Goal: Task Accomplishment & Management: Use online tool/utility

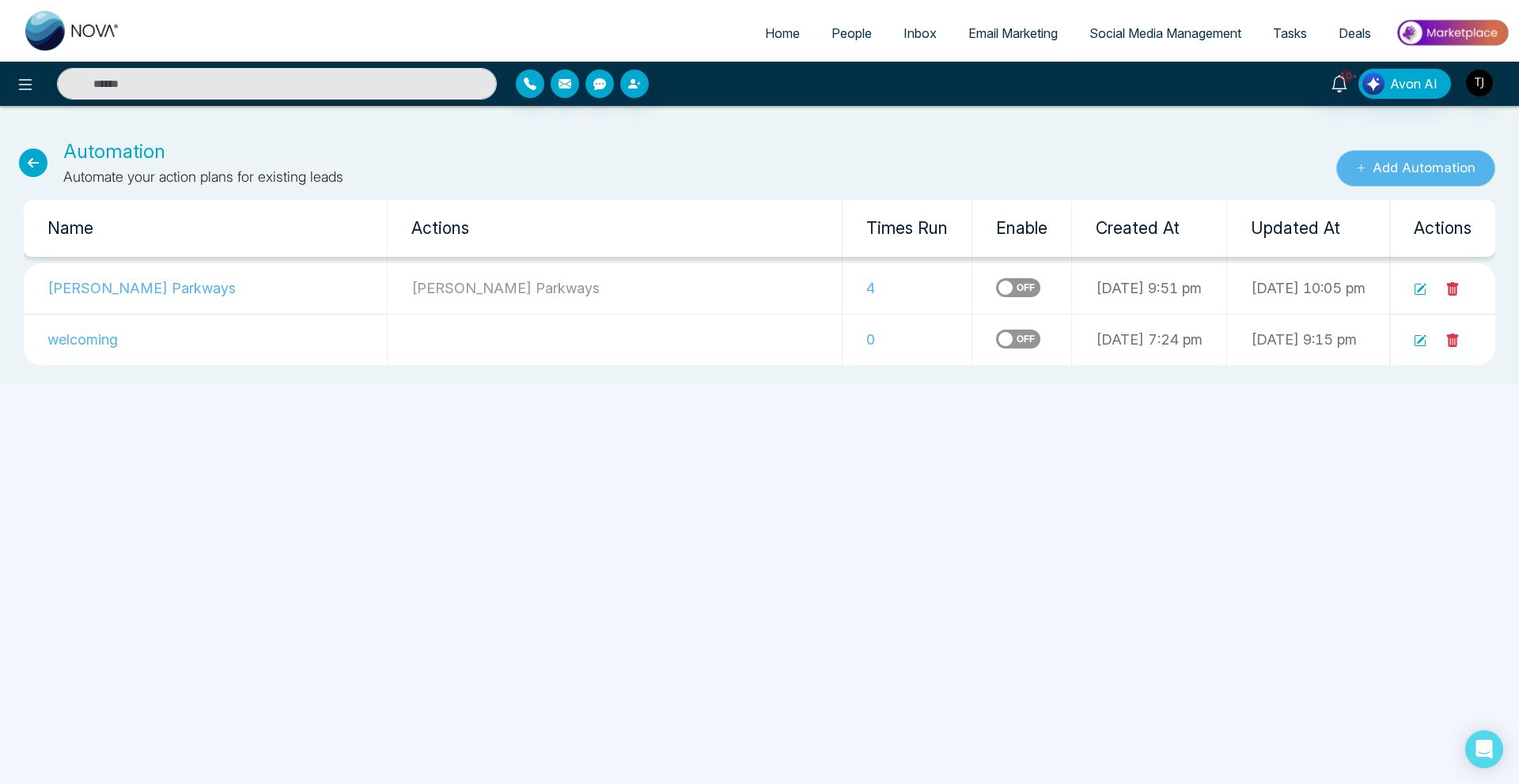
click at [1357, 177] on button "Add Automation" at bounding box center [1415, 168] width 159 height 36
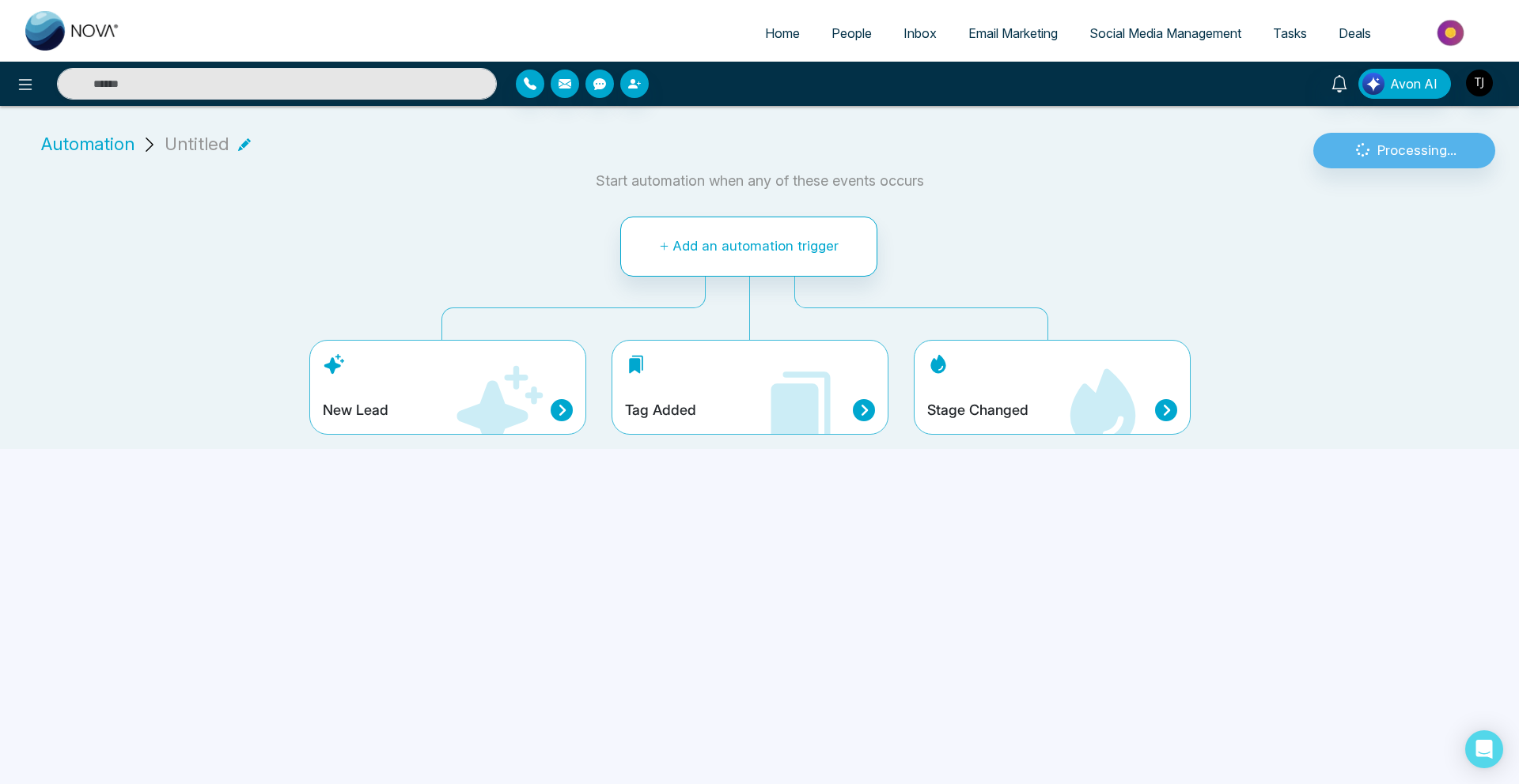
click at [746, 429] on div "Tag Added" at bounding box center [750, 387] width 277 height 95
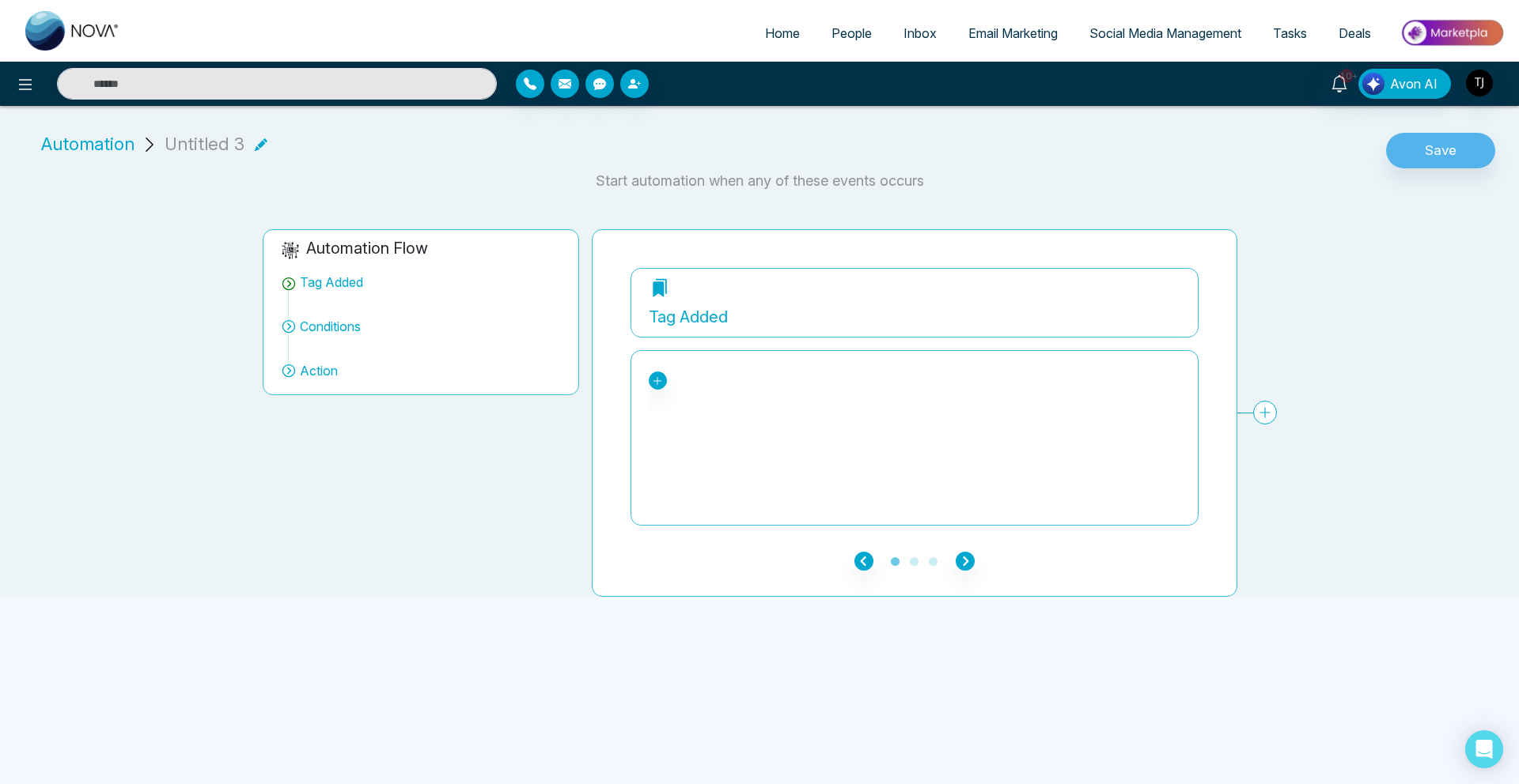
click at [288, 324] on icon at bounding box center [289, 327] width 16 height 16
click at [764, 310] on div "Tag Added" at bounding box center [914, 316] width 532 height 23
click at [761, 366] on div "bounced Buyer leads DEMO TEST NOVA interested Pickering Parways test unsubscrib…" at bounding box center [914, 438] width 532 height 158
click at [661, 381] on icon at bounding box center [657, 382] width 11 height 11
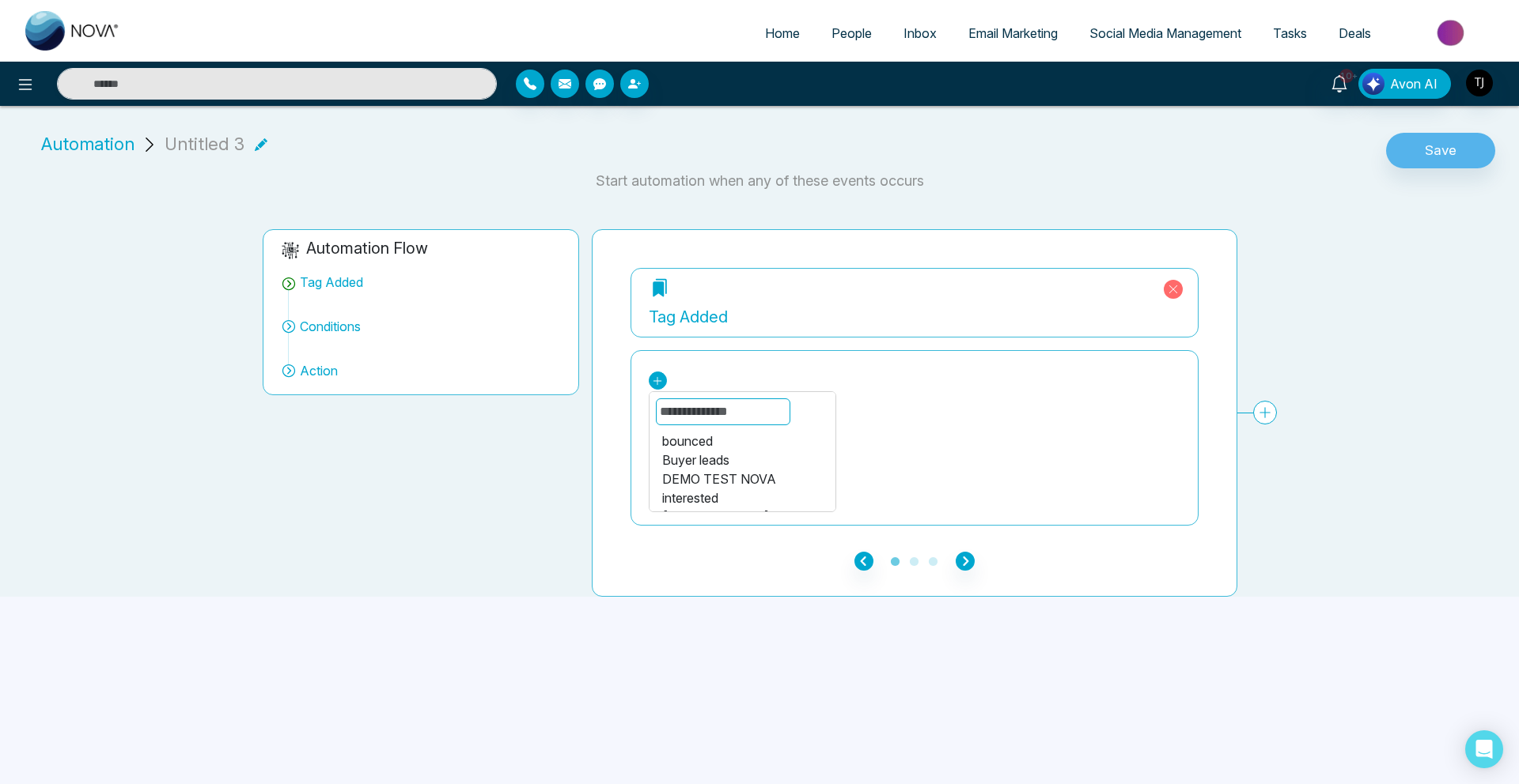
scroll to position [56, 0]
click at [706, 459] on div "Pickering Parways" at bounding box center [742, 461] width 160 height 19
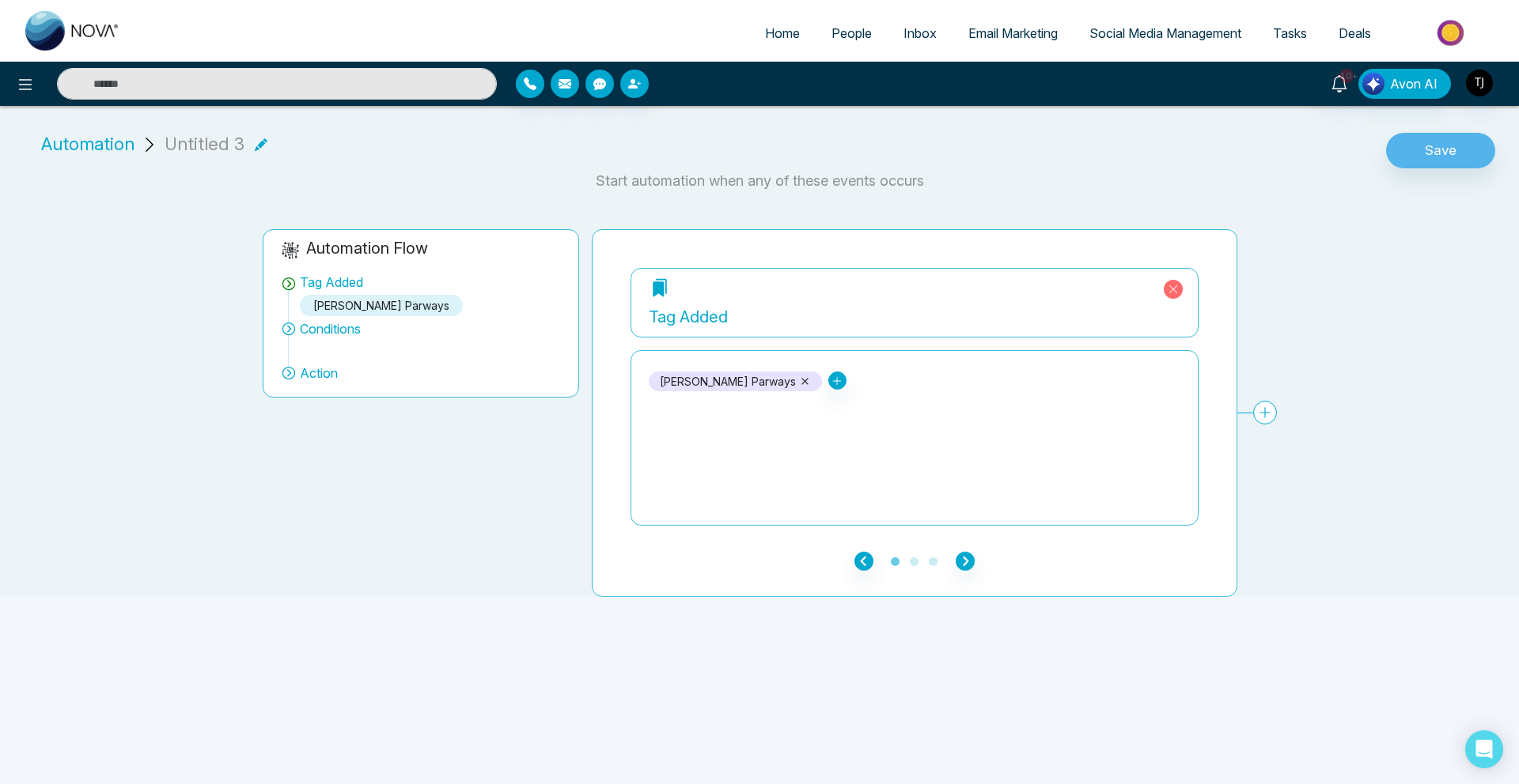
click at [828, 437] on div "Pickering Parways bounced Buyer leads DEMO TEST NOVA interested test unsubscrib…" at bounding box center [914, 438] width 532 height 158
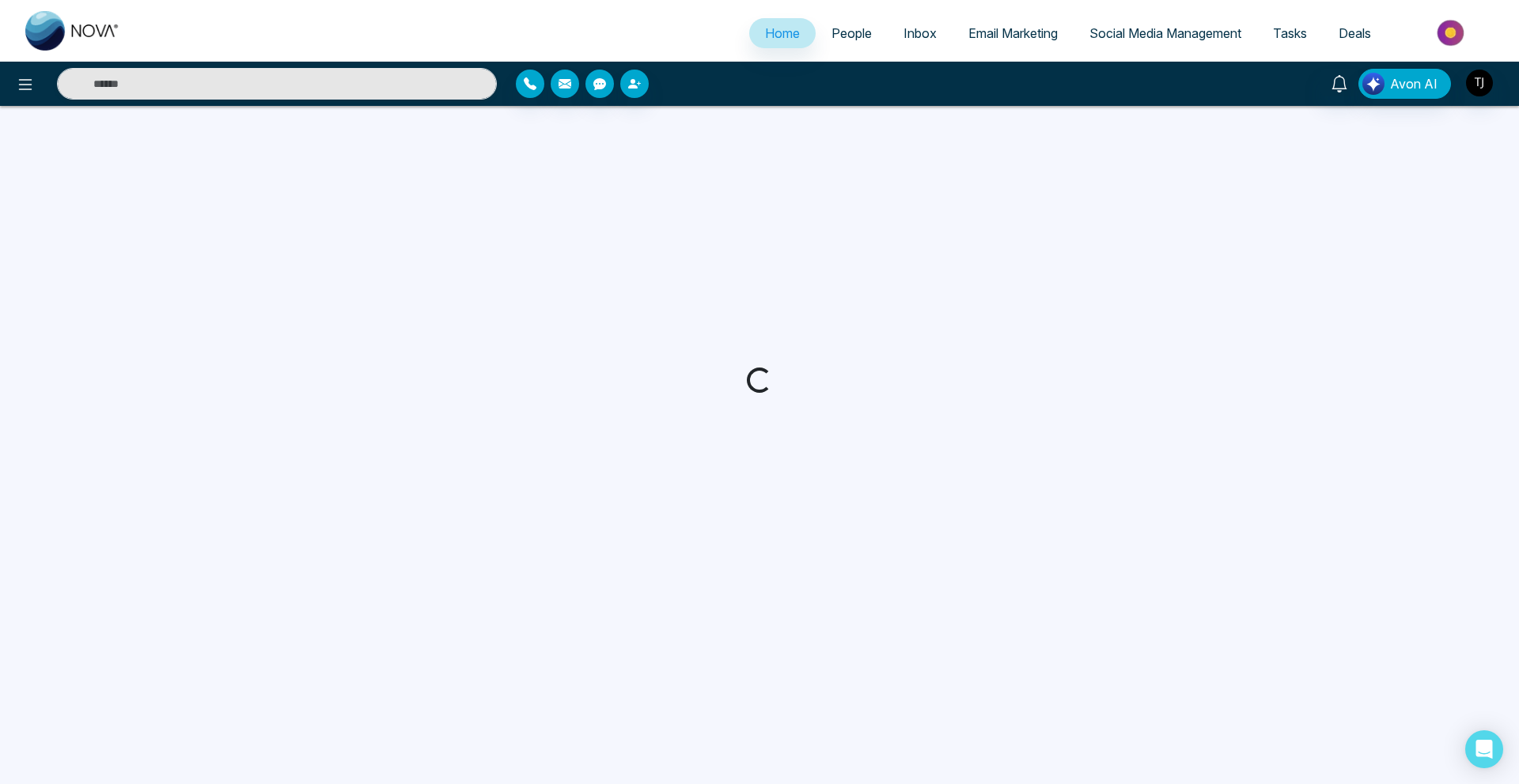
select select "*"
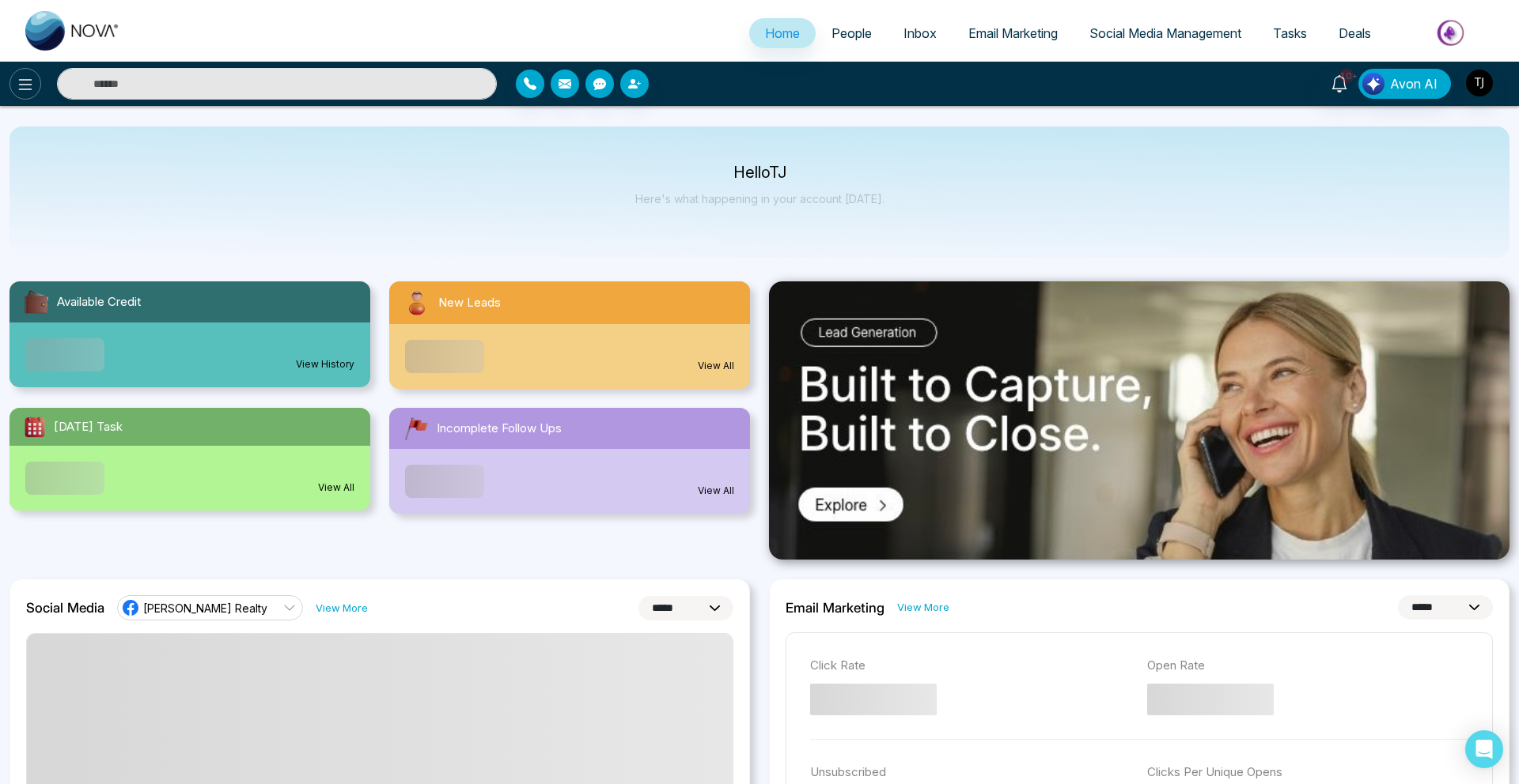
click at [19, 89] on icon at bounding box center [26, 85] width 19 height 19
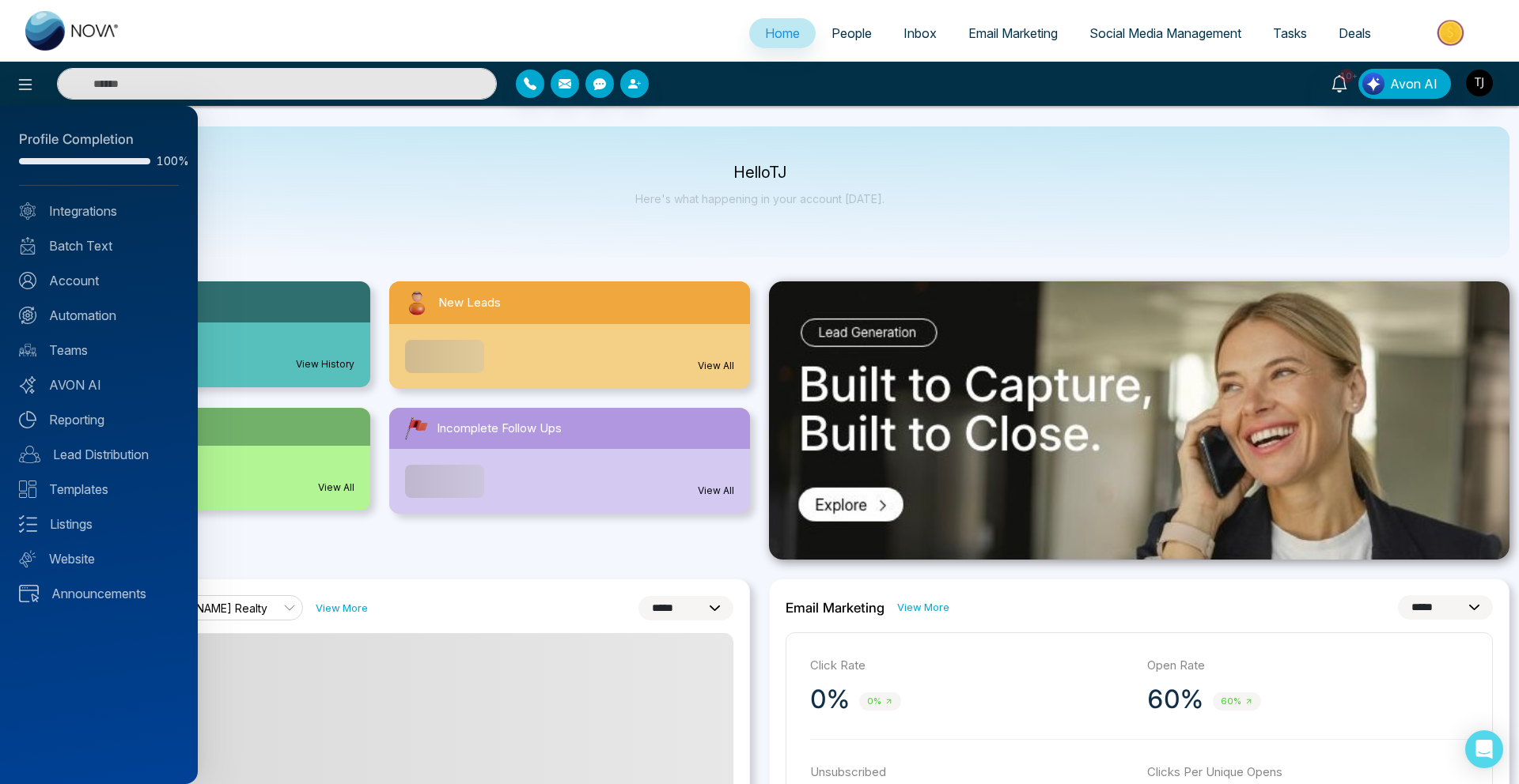
click at [817, 159] on div at bounding box center [760, 392] width 1519 height 784
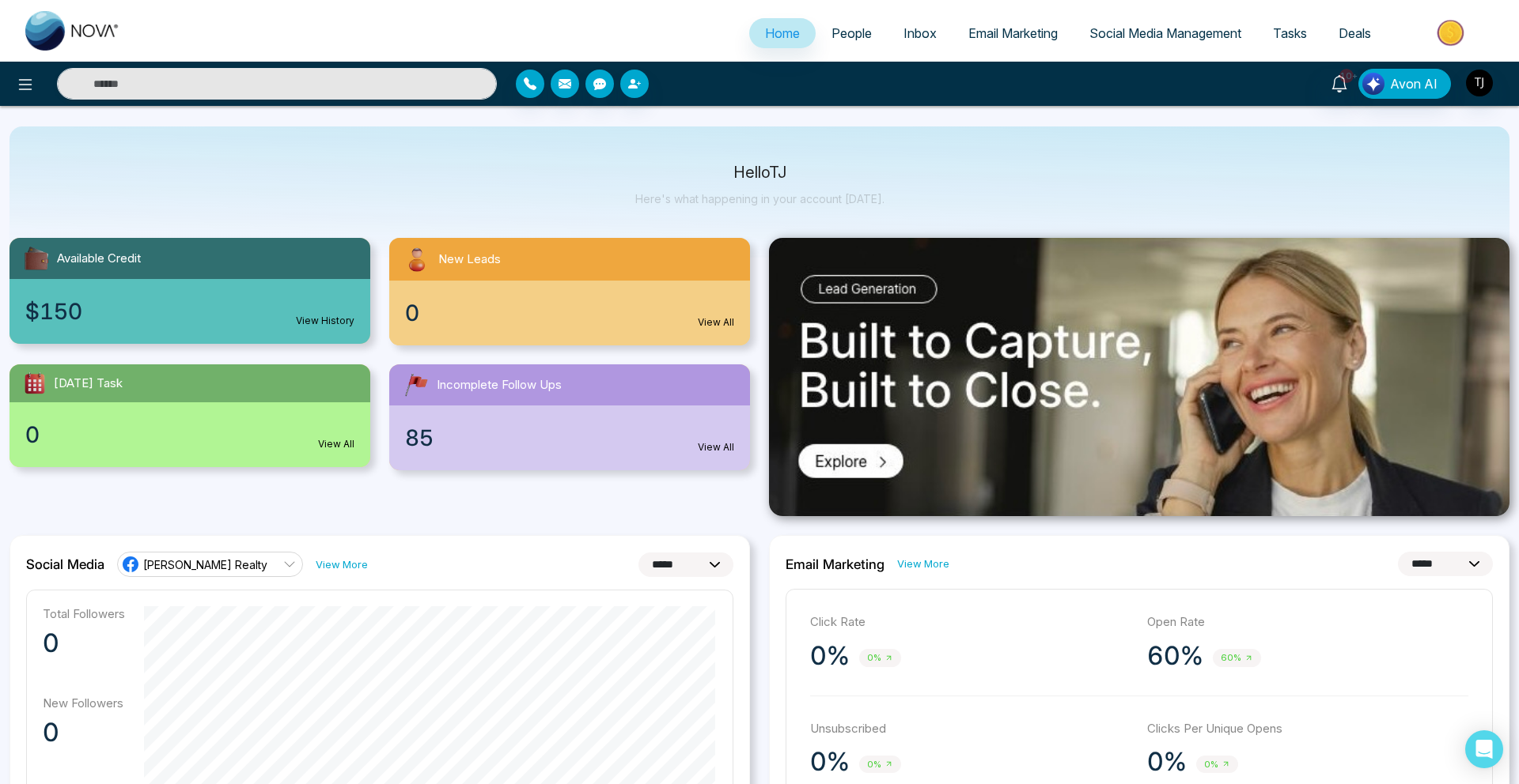
scroll to position [9, 0]
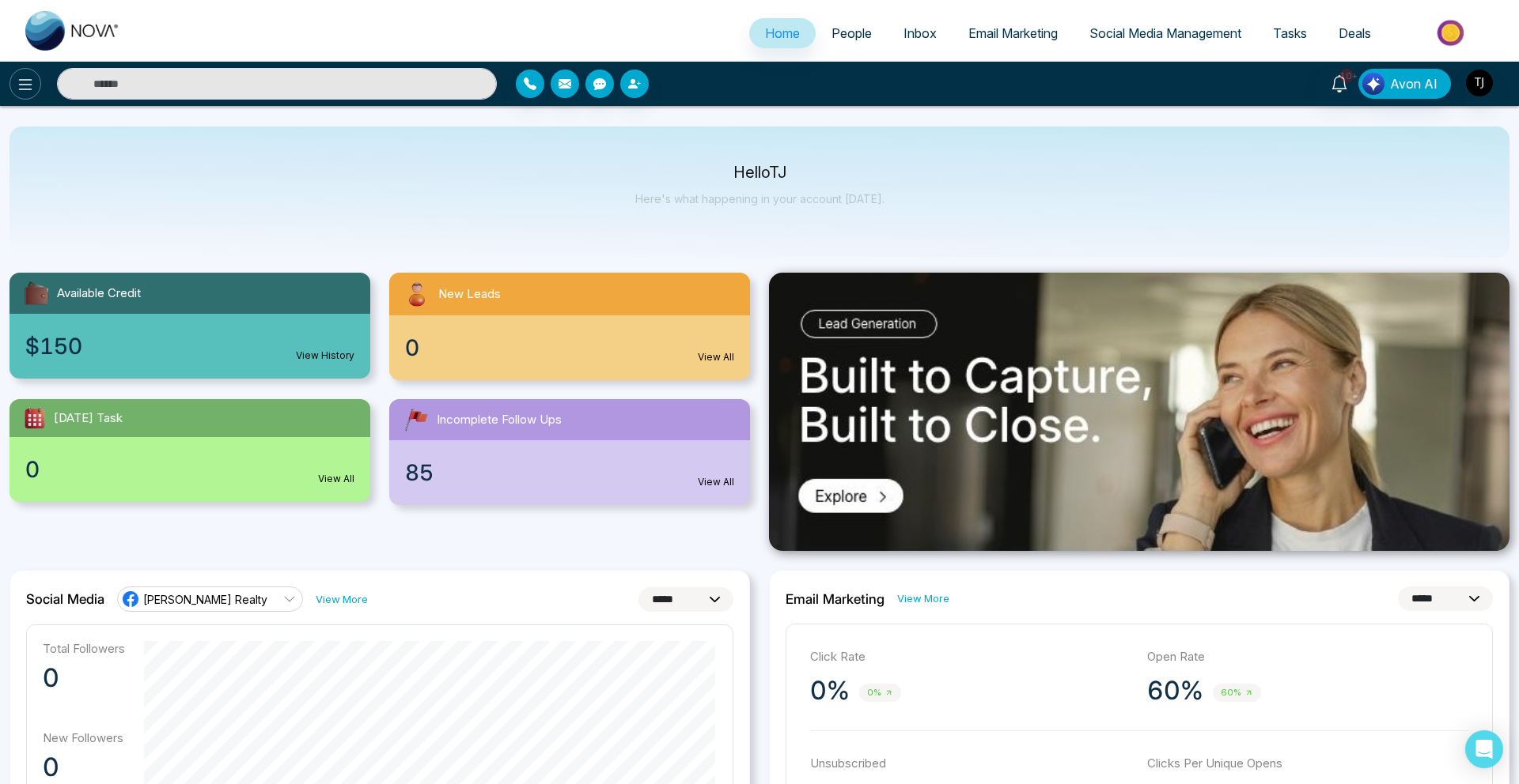
click at [27, 87] on icon at bounding box center [26, 85] width 19 height 19
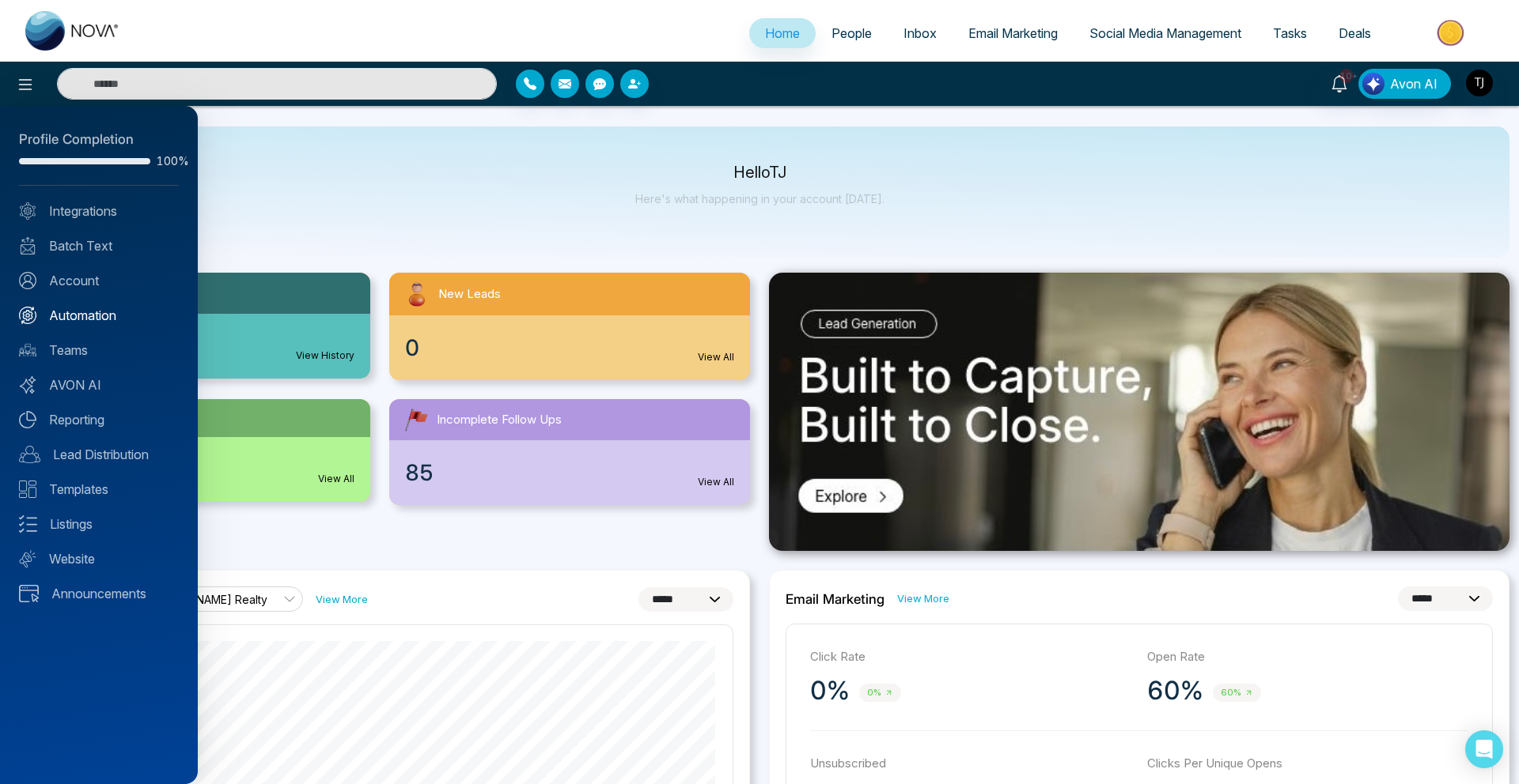
click at [81, 317] on link "Automation" at bounding box center [99, 316] width 159 height 19
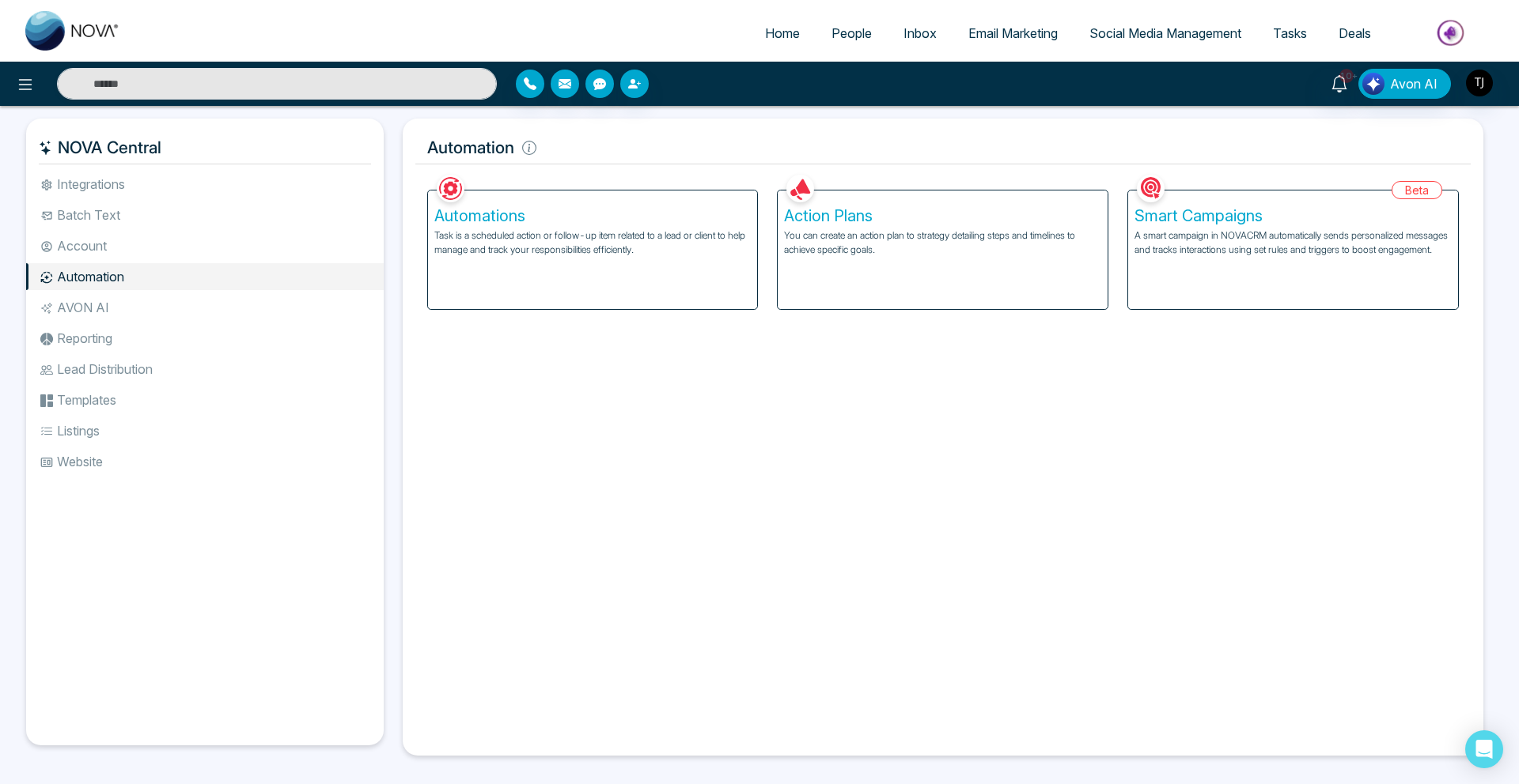
click at [482, 217] on h5 "Automations" at bounding box center [593, 216] width 317 height 19
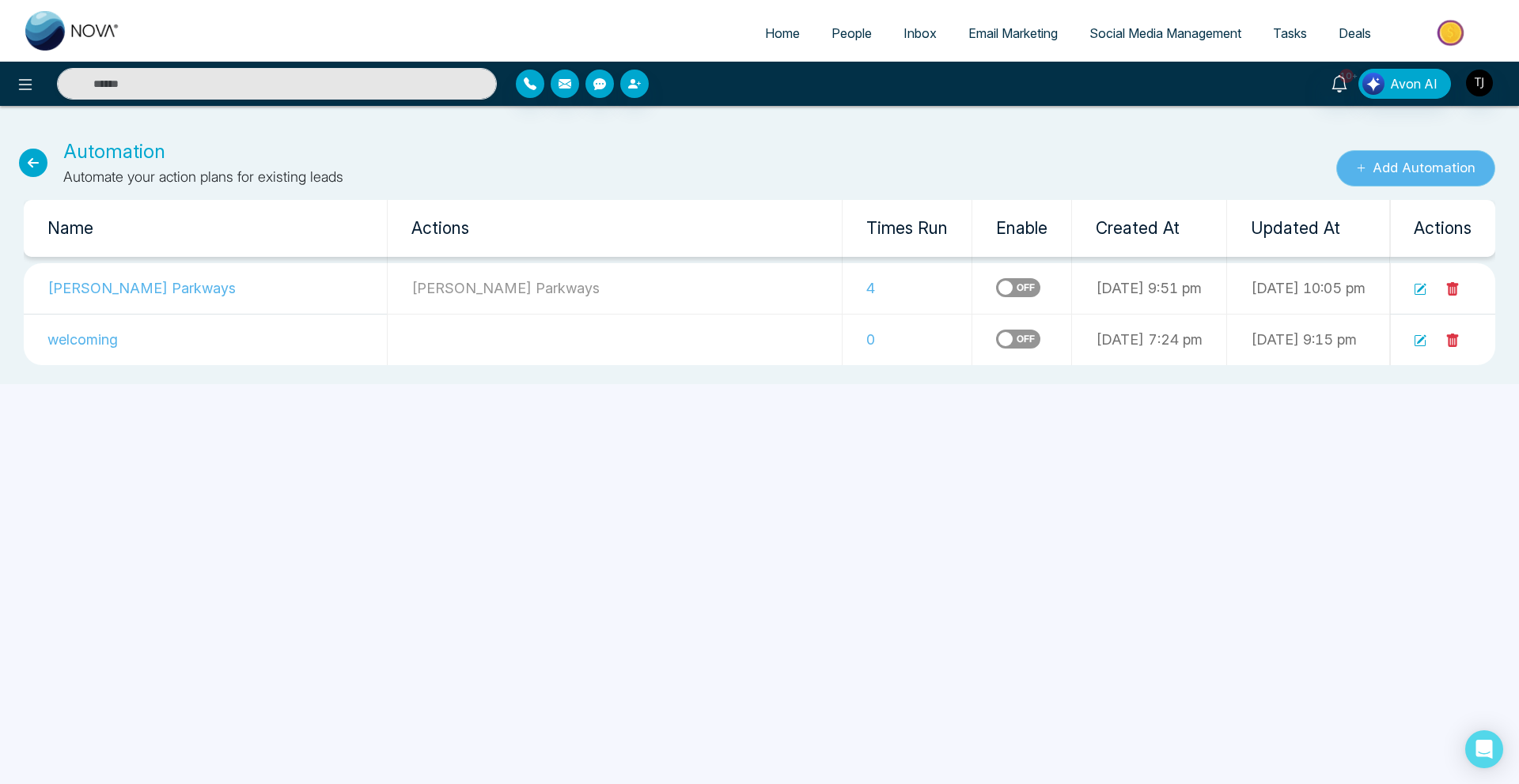
click at [1409, 167] on button "Add Automation" at bounding box center [1415, 168] width 159 height 36
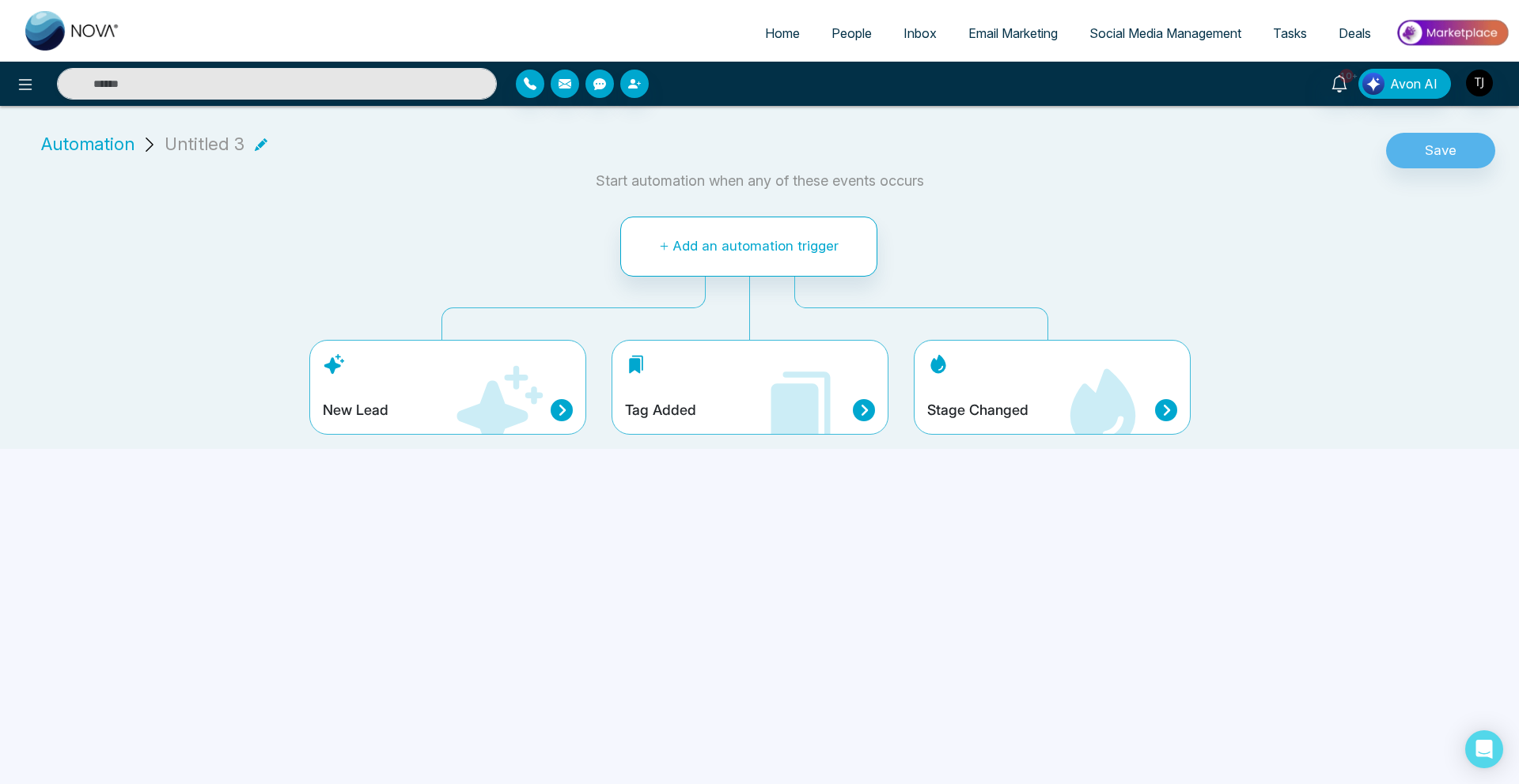
click at [698, 410] on div "Tag Added" at bounding box center [750, 411] width 250 height 23
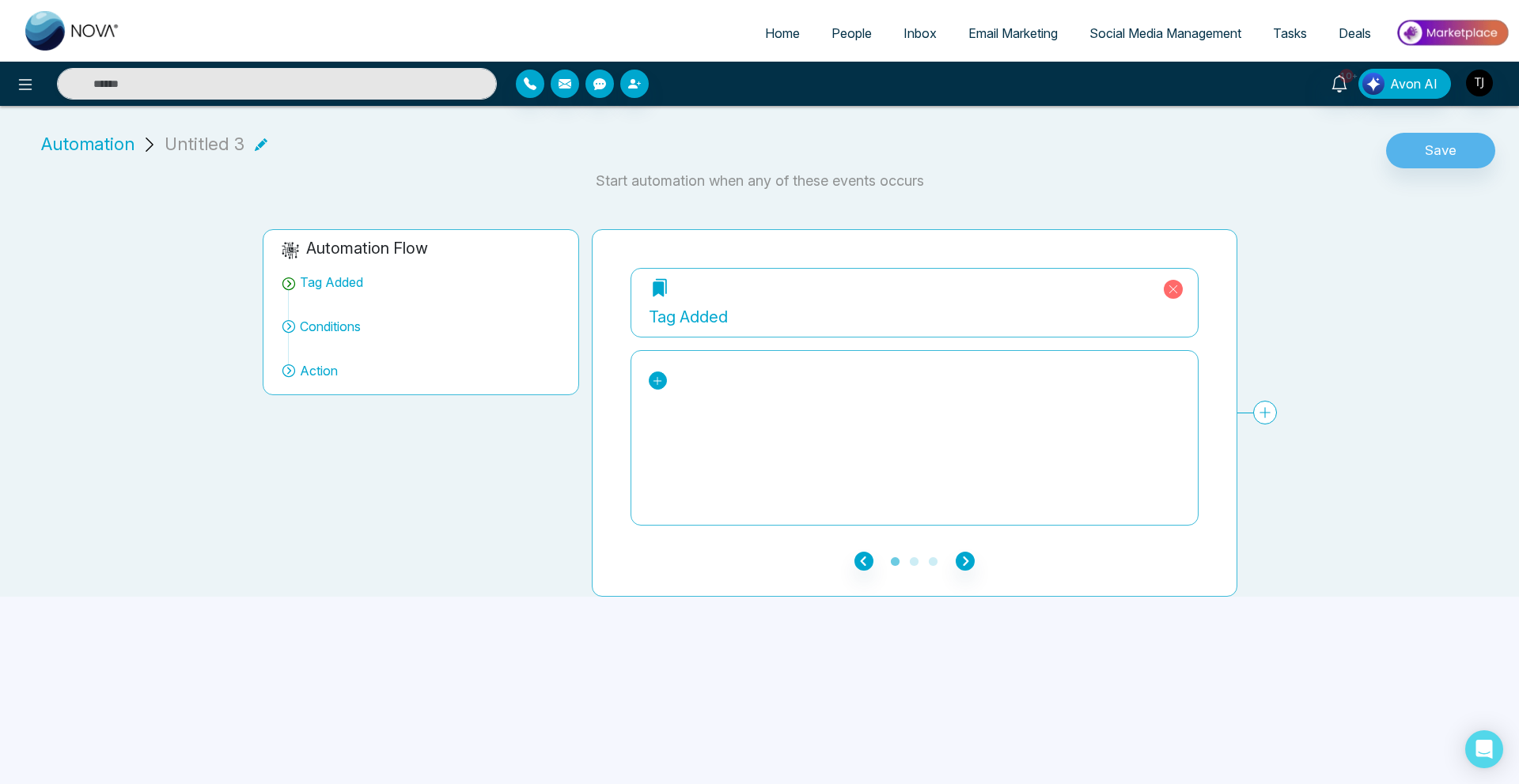
click at [659, 379] on icon at bounding box center [657, 382] width 11 height 11
click at [689, 446] on div "bounced" at bounding box center [742, 441] width 160 height 19
click at [750, 379] on icon at bounding box center [748, 382] width 11 height 11
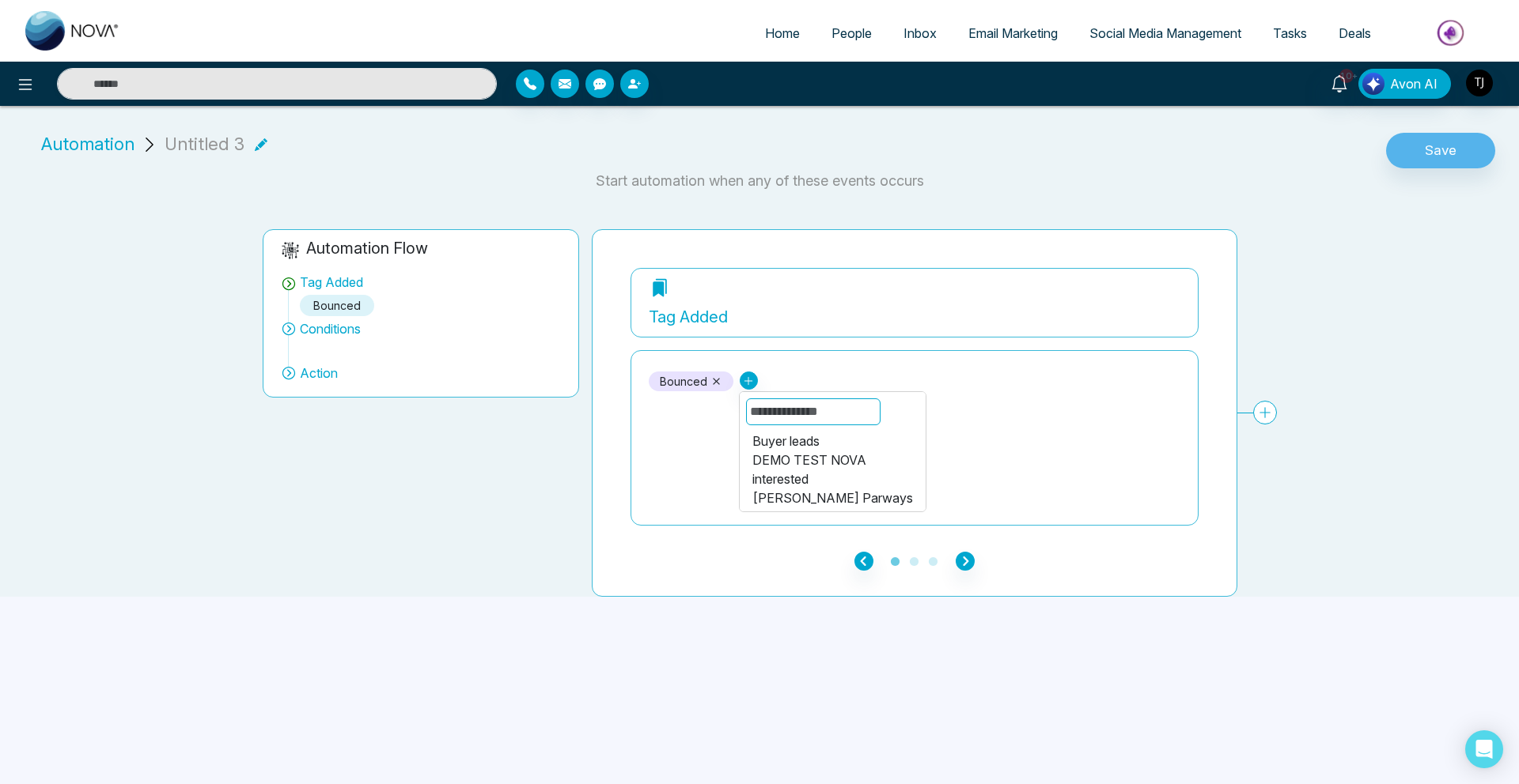
click at [777, 463] on div "DEMO TEST NOVA" at bounding box center [832, 460] width 160 height 19
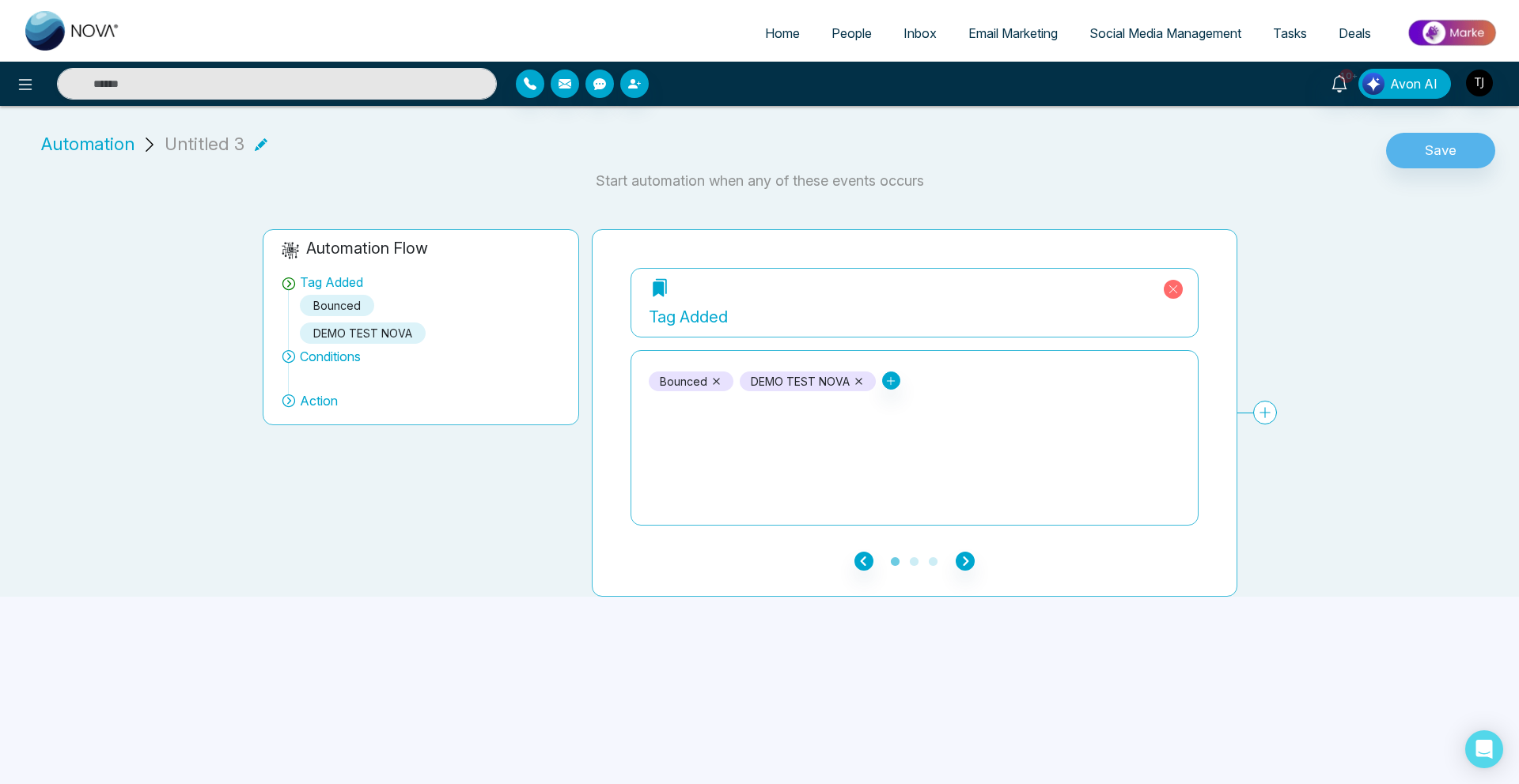
click at [892, 474] on div "bounced DEMO TEST NOVA Buyer leads interested Pickering Parways test unsubscrib…" at bounding box center [914, 438] width 532 height 158
click at [1404, 463] on div "**********" at bounding box center [750, 400] width 1519 height 393
click at [1452, 151] on button "Save" at bounding box center [1441, 151] width 110 height 36
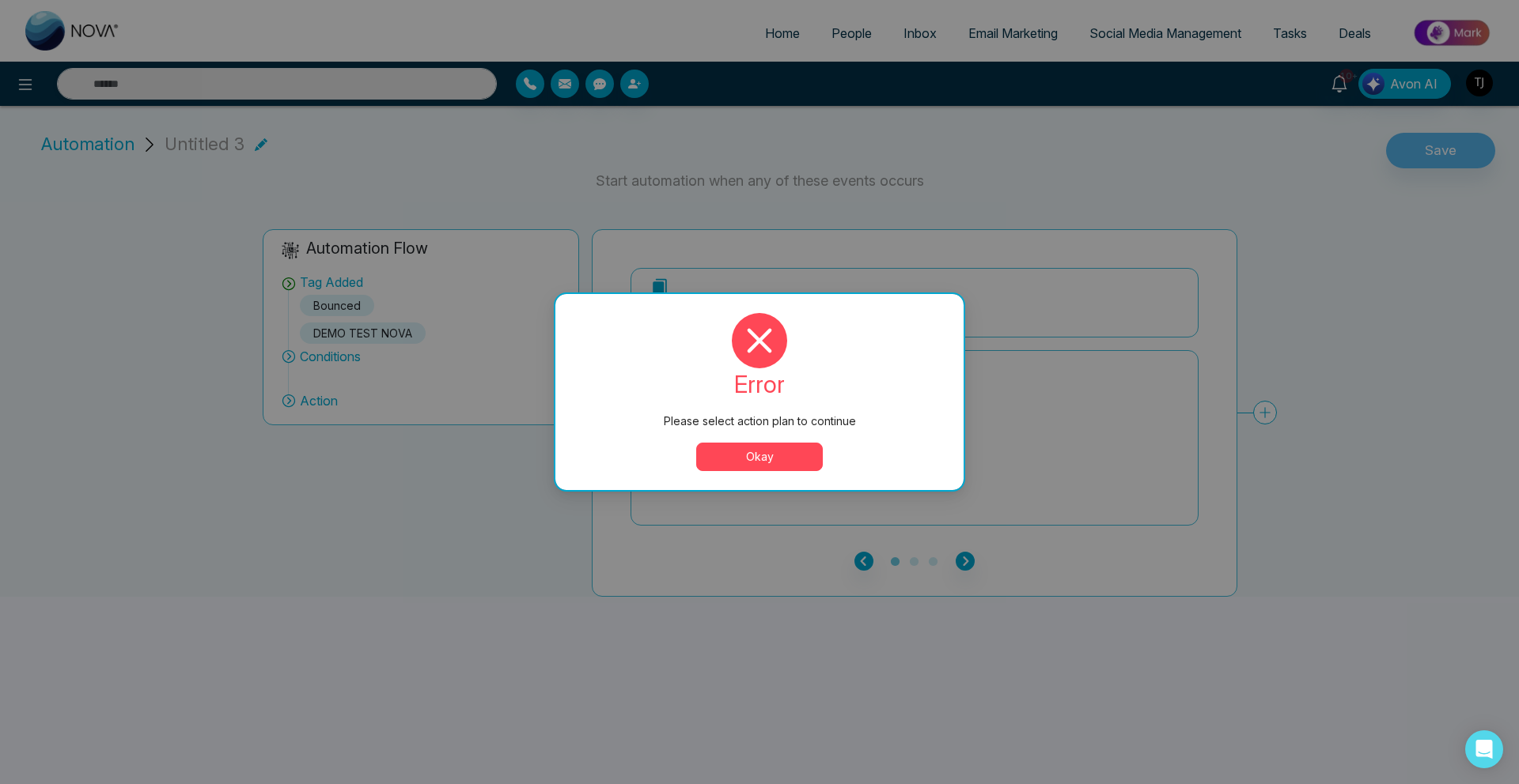
click at [720, 458] on button "Okay" at bounding box center [759, 456] width 126 height 28
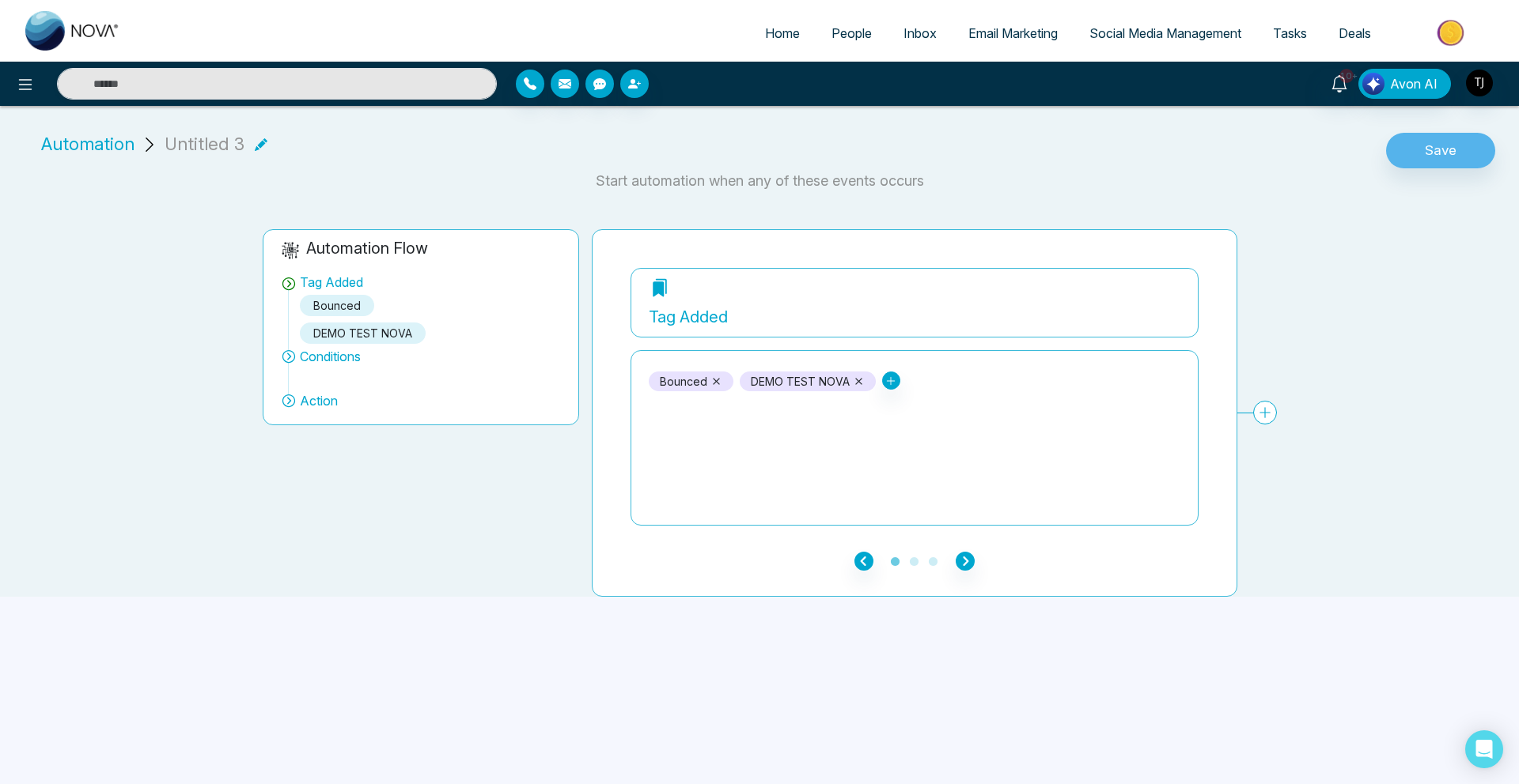
click at [807, 652] on div "**********" at bounding box center [760, 392] width 1519 height 784
click at [426, 492] on div "Automation Flow Tag Added bounced DEMO TEST NOVA Conditions Action" at bounding box center [420, 413] width 329 height 368
